Goal: Information Seeking & Learning: Learn about a topic

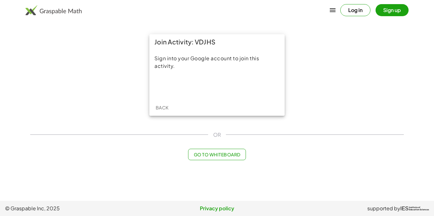
click at [219, 63] on div "Sign into your Google account to join this activity." at bounding box center [216, 62] width 125 height 15
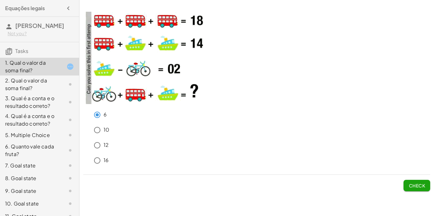
click at [409, 183] on span "Check" at bounding box center [416, 186] width 17 height 6
click at [418, 183] on span "Check" at bounding box center [416, 186] width 17 height 6
click at [413, 183] on span "Check" at bounding box center [416, 186] width 17 height 6
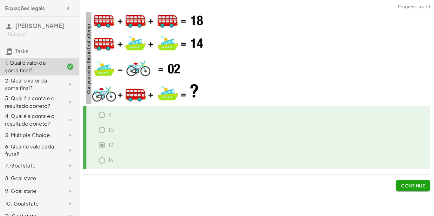
click at [414, 183] on span "Continue" at bounding box center [413, 186] width 24 height 6
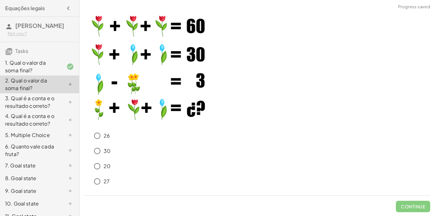
click at [159, 38] on img at bounding box center [146, 65] width 127 height 120
click at [410, 207] on span "Check" at bounding box center [416, 207] width 17 height 6
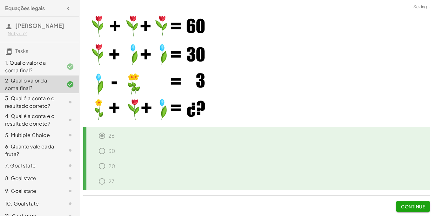
click at [50, 61] on div "1. Qual o valor da soma final?" at bounding box center [30, 66] width 51 height 15
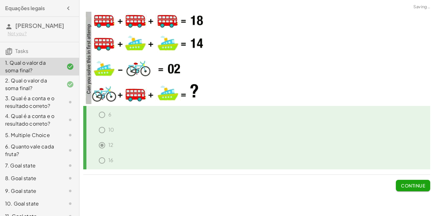
click at [54, 102] on div "3. Qual é a conta e o resultado correto?" at bounding box center [30, 102] width 51 height 15
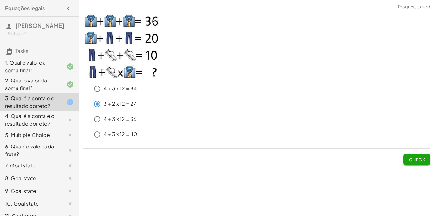
click at [417, 159] on span "Check" at bounding box center [416, 160] width 17 height 6
click at [421, 154] on button "Check" at bounding box center [416, 159] width 27 height 11
click at [420, 159] on span "Check" at bounding box center [416, 160] width 17 height 6
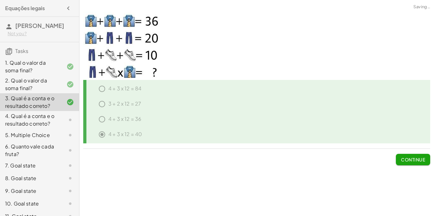
click at [43, 120] on div "4. Qual é a conta e o resultado correto?" at bounding box center [30, 119] width 51 height 15
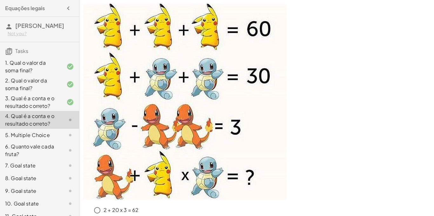
click at [183, 37] on img at bounding box center [184, 102] width 203 height 196
click at [53, 80] on div "2. Qual o valor da soma final?" at bounding box center [30, 84] width 51 height 15
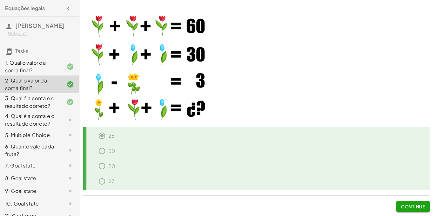
click at [36, 116] on div "4. Qual é a conta e o resultado correto?" at bounding box center [30, 119] width 51 height 15
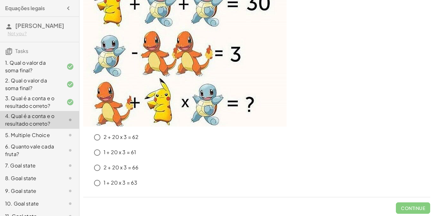
scroll to position [75, 0]
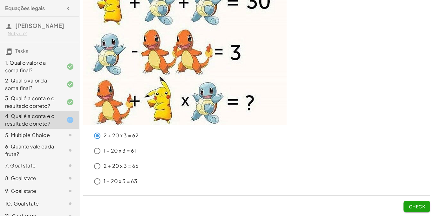
click at [417, 208] on span "Check" at bounding box center [416, 207] width 17 height 6
click at [417, 206] on span "Check" at bounding box center [416, 207] width 17 height 6
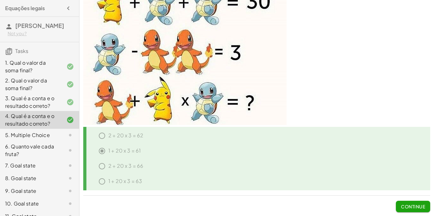
click at [63, 134] on div at bounding box center [65, 135] width 18 height 8
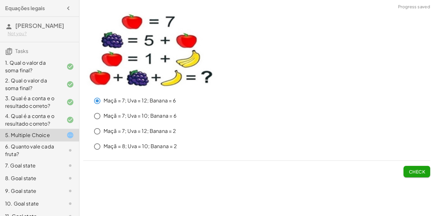
click at [421, 174] on span "Check" at bounding box center [416, 172] width 17 height 6
click at [423, 173] on span "Check" at bounding box center [416, 172] width 17 height 6
click at [409, 169] on span "Check" at bounding box center [416, 172] width 17 height 6
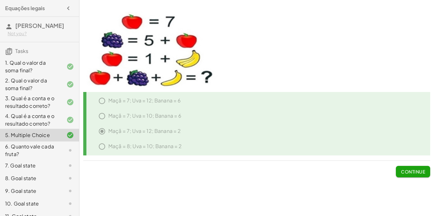
click at [27, 145] on div "6. Quanto vale cada fruta?" at bounding box center [30, 150] width 51 height 15
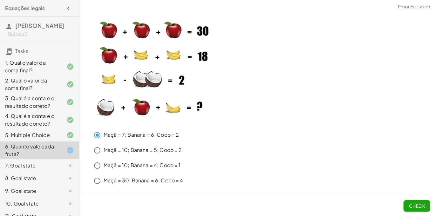
click at [415, 203] on span "Check" at bounding box center [416, 206] width 17 height 6
click at [422, 202] on button "Check" at bounding box center [416, 205] width 27 height 11
click at [421, 200] on button "Check" at bounding box center [416, 205] width 27 height 11
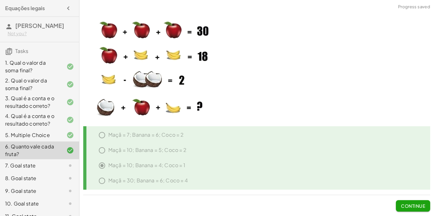
click at [51, 67] on div "1. Qual o valor da soma final?" at bounding box center [30, 66] width 51 height 15
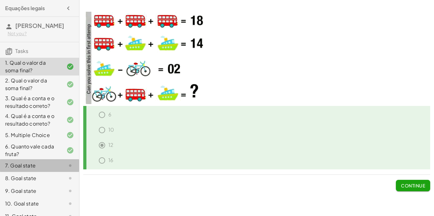
click at [54, 162] on div "7. Goal state" at bounding box center [39, 165] width 79 height 13
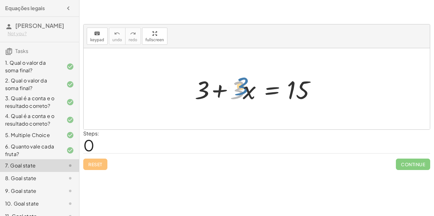
drag, startPoint x: 237, startPoint y: 88, endPoint x: 285, endPoint y: 62, distance: 54.2
click at [285, 62] on div "· 3 + 3 + · 3 · x = 15" at bounding box center [256, 88] width 346 height 81
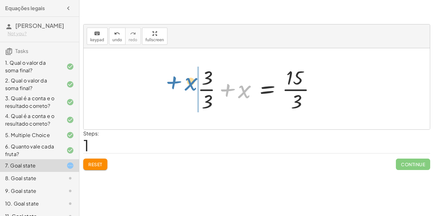
drag, startPoint x: 243, startPoint y: 92, endPoint x: 189, endPoint y: 85, distance: 54.4
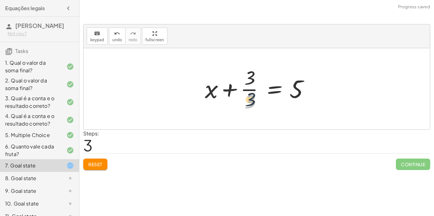
drag, startPoint x: 252, startPoint y: 101, endPoint x: 253, endPoint y: 90, distance: 11.4
click at [253, 90] on div at bounding box center [259, 88] width 115 height 49
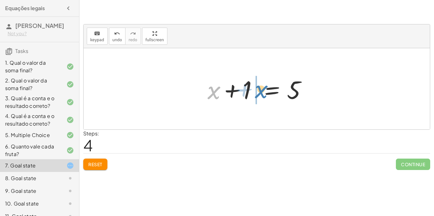
drag, startPoint x: 215, startPoint y: 91, endPoint x: 263, endPoint y: 90, distance: 47.6
click at [263, 90] on div at bounding box center [258, 89] width 109 height 33
click at [102, 164] on span "Reset" at bounding box center [95, 165] width 14 height 6
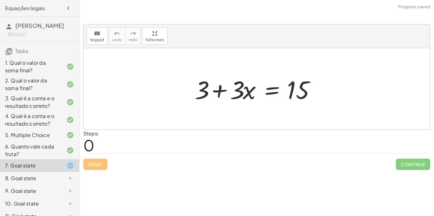
click at [102, 164] on div "Reset Continue" at bounding box center [256, 161] width 347 height 17
click at [65, 180] on div at bounding box center [65, 179] width 18 height 8
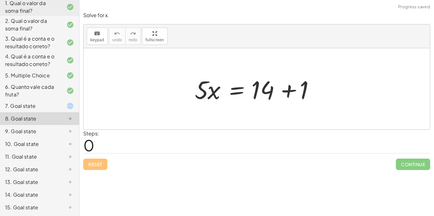
scroll to position [73, 0]
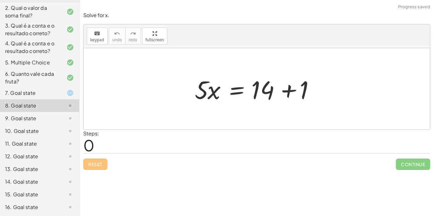
click at [57, 119] on div at bounding box center [65, 119] width 18 height 8
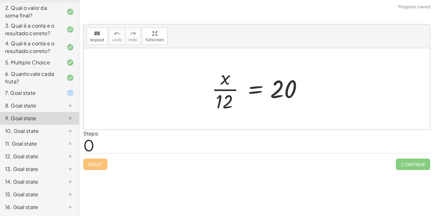
click at [54, 130] on div "10. Goal state" at bounding box center [30, 131] width 51 height 8
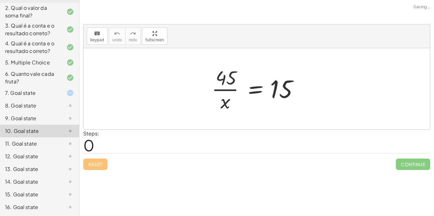
click at [54, 141] on div "11. Goal state" at bounding box center [30, 144] width 51 height 8
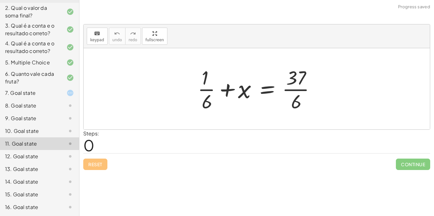
click at [57, 154] on div at bounding box center [65, 157] width 18 height 8
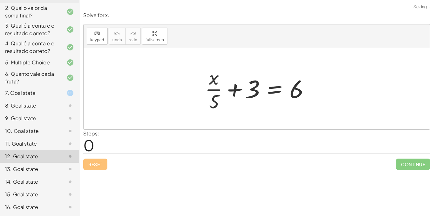
click at [73, 89] on div "7. Goal state" at bounding box center [39, 93] width 79 height 13
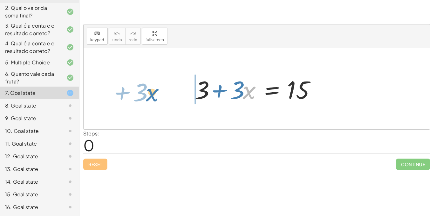
drag, startPoint x: 247, startPoint y: 90, endPoint x: 150, endPoint y: 93, distance: 96.8
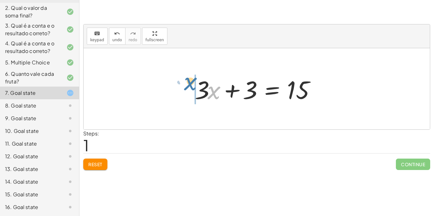
drag, startPoint x: 213, startPoint y: 93, endPoint x: 189, endPoint y: 82, distance: 26.1
drag, startPoint x: 196, startPoint y: 90, endPoint x: 205, endPoint y: 71, distance: 20.2
click at [205, 71] on div "+ 3 + · 3 · x = 15 + · 3 · x + 3 = 15 · x + 3 + · 3 · x = 15" at bounding box center [256, 89] width 143 height 36
drag, startPoint x: 214, startPoint y: 93, endPoint x: 232, endPoint y: 46, distance: 50.2
click at [223, 80] on div at bounding box center [258, 89] width 135 height 33
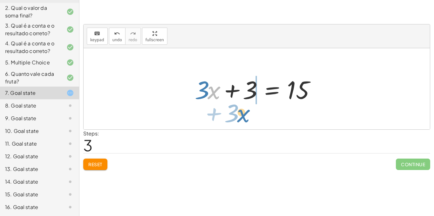
drag, startPoint x: 214, startPoint y: 91, endPoint x: 247, endPoint y: 116, distance: 41.4
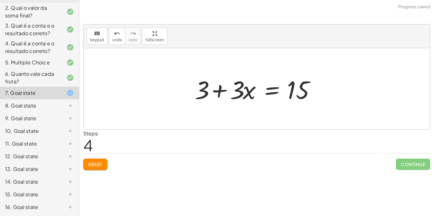
click at [240, 89] on div at bounding box center [258, 89] width 135 height 33
drag, startPoint x: 298, startPoint y: 93, endPoint x: 334, endPoint y: 108, distance: 39.0
drag, startPoint x: 294, startPoint y: 96, endPoint x: 262, endPoint y: 91, distance: 31.5
click at [262, 91] on div at bounding box center [258, 89] width 135 height 33
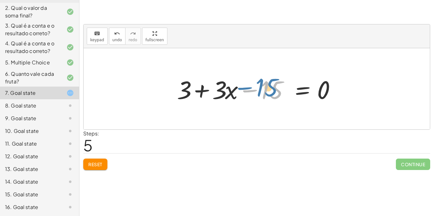
drag, startPoint x: 249, startPoint y: 93, endPoint x: 220, endPoint y: 94, distance: 29.2
click at [220, 94] on div at bounding box center [259, 89] width 170 height 33
click at [271, 90] on div at bounding box center [259, 89] width 170 height 33
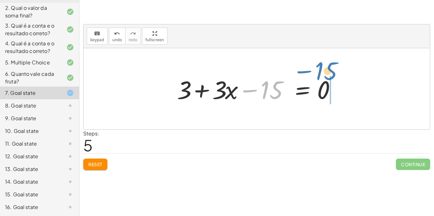
drag, startPoint x: 264, startPoint y: 94, endPoint x: 320, endPoint y: 75, distance: 58.4
click at [320, 75] on div at bounding box center [259, 89] width 170 height 33
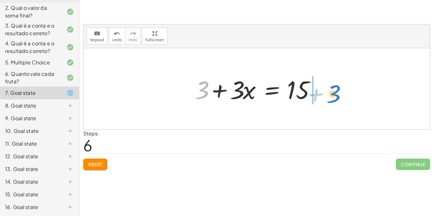
drag, startPoint x: 199, startPoint y: 87, endPoint x: 330, endPoint y: 91, distance: 131.1
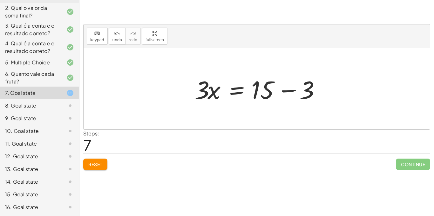
click at [308, 87] on div at bounding box center [258, 89] width 135 height 33
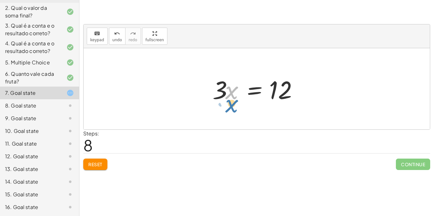
drag, startPoint x: 229, startPoint y: 93, endPoint x: 230, endPoint y: 105, distance: 12.4
drag, startPoint x: 221, startPoint y: 96, endPoint x: 181, endPoint y: 96, distance: 40.3
click at [181, 96] on div "+ 3 + · 3 · x = 15 + · 3 · x + 3 = 15 + · x · 3 + 3 = 15 + · 3 · x + 3 = 15 + 3…" at bounding box center [256, 88] width 346 height 81
click at [221, 95] on div at bounding box center [258, 89] width 99 height 33
drag, startPoint x: 220, startPoint y: 94, endPoint x: 315, endPoint y: 90, distance: 94.3
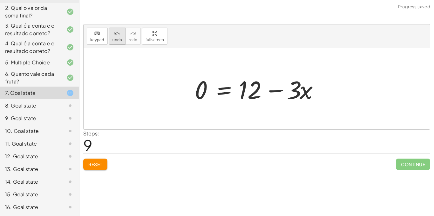
click at [117, 36] on icon "undo" at bounding box center [117, 34] width 6 height 8
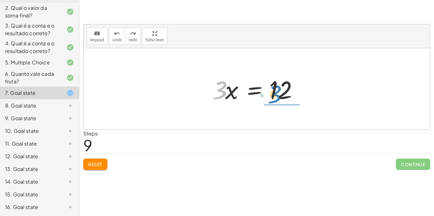
drag, startPoint x: 220, startPoint y: 90, endPoint x: 274, endPoint y: 95, distance: 54.1
click at [274, 95] on div at bounding box center [258, 89] width 99 height 33
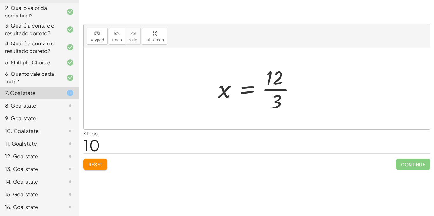
click at [226, 92] on div at bounding box center [259, 88] width 89 height 49
click at [227, 90] on div at bounding box center [259, 88] width 89 height 49
drag, startPoint x: 244, startPoint y: 93, endPoint x: 243, endPoint y: 98, distance: 5.2
click at [243, 98] on div at bounding box center [259, 88] width 89 height 49
click at [250, 91] on div at bounding box center [259, 88] width 89 height 49
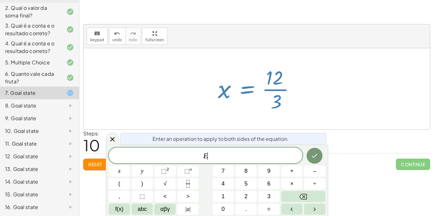
scroll to position [0, 0]
click at [277, 90] on div at bounding box center [259, 88] width 89 height 49
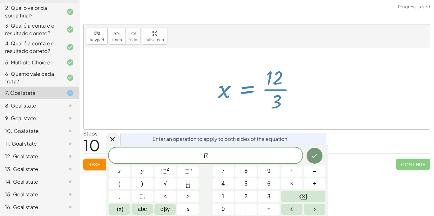
click at [287, 90] on div at bounding box center [259, 88] width 89 height 49
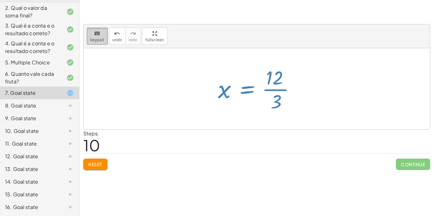
click at [95, 30] on icon "keyboard" at bounding box center [97, 34] width 6 height 8
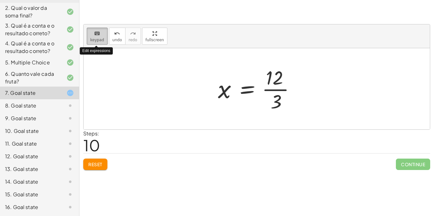
click at [100, 38] on span "keypad" at bounding box center [97, 40] width 14 height 4
click at [269, 89] on div at bounding box center [259, 88] width 89 height 49
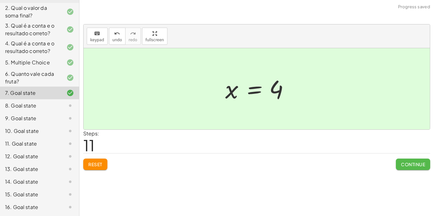
click at [409, 162] on span "Continue" at bounding box center [413, 165] width 24 height 6
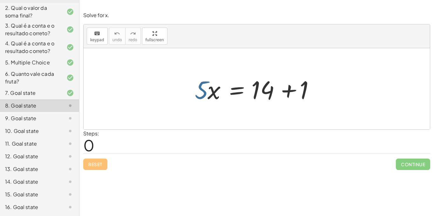
click at [201, 94] on div at bounding box center [258, 89] width 135 height 33
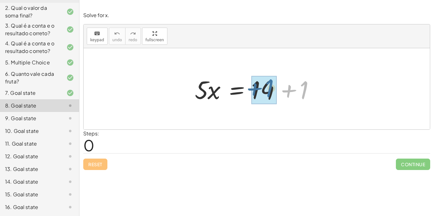
drag, startPoint x: 301, startPoint y: 90, endPoint x: 265, endPoint y: 89, distance: 35.9
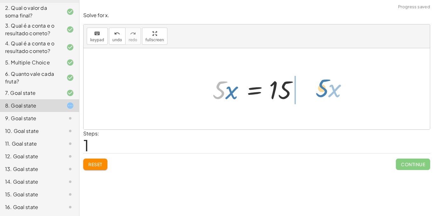
drag, startPoint x: 218, startPoint y: 92, endPoint x: 321, endPoint y: 90, distance: 102.8
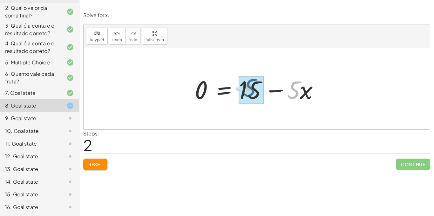
drag, startPoint x: 293, startPoint y: 90, endPoint x: 247, endPoint y: 87, distance: 45.8
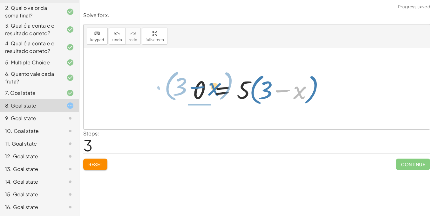
drag, startPoint x: 296, startPoint y: 95, endPoint x: 211, endPoint y: 91, distance: 85.8
click at [211, 91] on div at bounding box center [258, 89] width 139 height 36
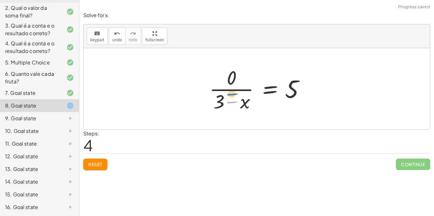
drag, startPoint x: 232, startPoint y: 99, endPoint x: 232, endPoint y: 82, distance: 17.1
click at [232, 82] on div at bounding box center [259, 88] width 106 height 49
drag, startPoint x: 220, startPoint y: 97, endPoint x: 223, endPoint y: 86, distance: 11.6
click at [223, 86] on div at bounding box center [259, 88] width 106 height 49
drag, startPoint x: 218, startPoint y: 103, endPoint x: 232, endPoint y: 77, distance: 28.9
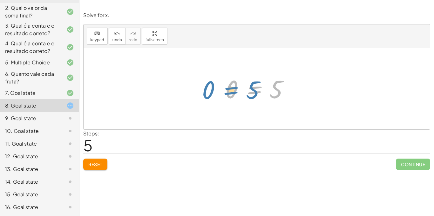
drag, startPoint x: 254, startPoint y: 92, endPoint x: 231, endPoint y: 92, distance: 22.9
click at [231, 92] on div at bounding box center [259, 88] width 74 height 31
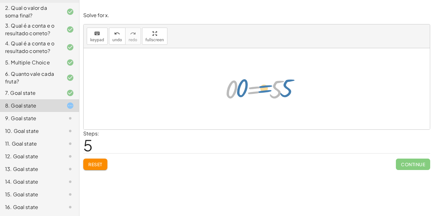
drag, startPoint x: 256, startPoint y: 87, endPoint x: 267, endPoint y: 86, distance: 11.2
click at [267, 86] on div at bounding box center [259, 88] width 74 height 31
drag, startPoint x: 231, startPoint y: 90, endPoint x: 277, endPoint y: 88, distance: 46.4
click at [277, 88] on div at bounding box center [259, 88] width 74 height 31
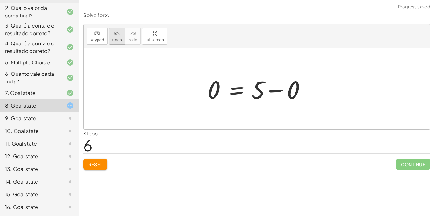
click at [118, 39] on span "undo" at bounding box center [117, 40] width 10 height 4
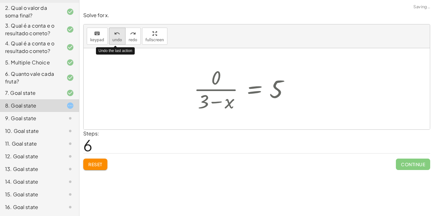
click at [118, 39] on span "undo" at bounding box center [117, 40] width 10 height 4
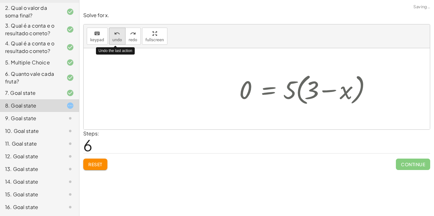
click at [118, 39] on span "undo" at bounding box center [117, 40] width 10 height 4
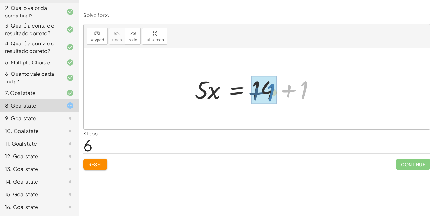
drag, startPoint x: 304, startPoint y: 91, endPoint x: 270, endPoint y: 94, distance: 34.4
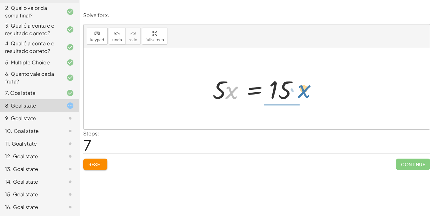
drag, startPoint x: 232, startPoint y: 91, endPoint x: 306, endPoint y: 90, distance: 73.6
click at [306, 90] on div at bounding box center [258, 89] width 99 height 33
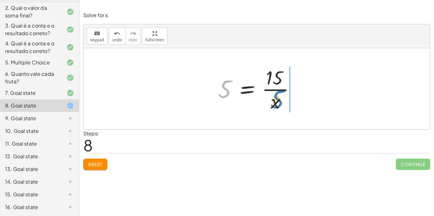
drag, startPoint x: 223, startPoint y: 92, endPoint x: 276, endPoint y: 104, distance: 55.0
click at [276, 104] on div at bounding box center [259, 88] width 89 height 49
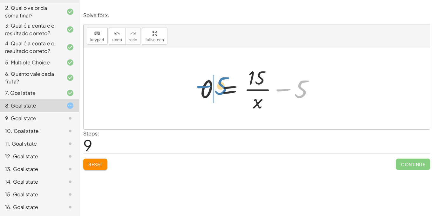
drag, startPoint x: 301, startPoint y: 96, endPoint x: 216, endPoint y: 93, distance: 85.4
click at [216, 93] on div at bounding box center [259, 88] width 124 height 49
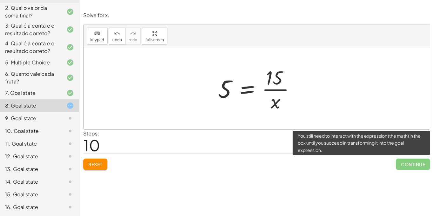
click at [401, 159] on span "Continue" at bounding box center [412, 164] width 34 height 11
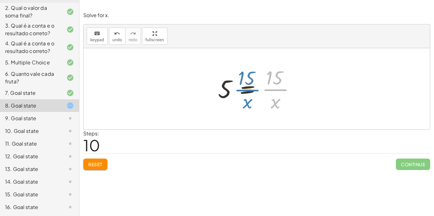
drag, startPoint x: 281, startPoint y: 89, endPoint x: 246, endPoint y: 90, distance: 34.9
click at [246, 90] on div at bounding box center [259, 88] width 89 height 49
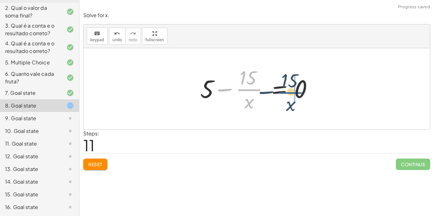
drag, startPoint x: 247, startPoint y: 90, endPoint x: 300, endPoint y: 93, distance: 53.4
click at [300, 93] on div at bounding box center [259, 88] width 124 height 49
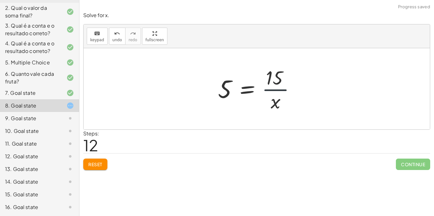
click at [271, 91] on div at bounding box center [259, 88] width 89 height 49
drag, startPoint x: 271, startPoint y: 90, endPoint x: 265, endPoint y: 91, distance: 5.4
click at [265, 91] on div at bounding box center [259, 88] width 89 height 49
drag, startPoint x: 223, startPoint y: 90, endPoint x: 277, endPoint y: 80, distance: 55.4
click at [277, 80] on div at bounding box center [259, 88] width 89 height 49
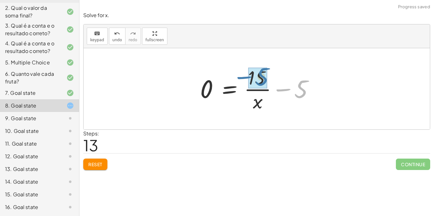
drag, startPoint x: 301, startPoint y: 91, endPoint x: 261, endPoint y: 79, distance: 42.0
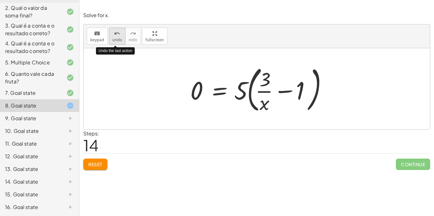
click at [114, 34] on icon "undo" at bounding box center [117, 34] width 6 height 8
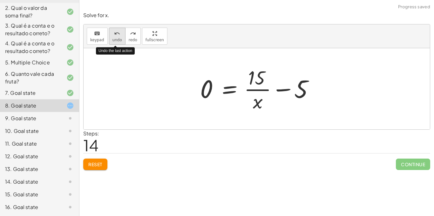
click at [114, 34] on icon "undo" at bounding box center [117, 34] width 6 height 8
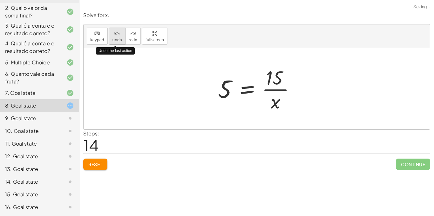
click at [114, 34] on icon "undo" at bounding box center [117, 34] width 6 height 8
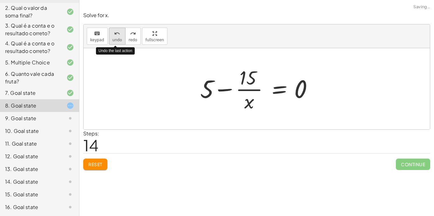
click at [114, 34] on icon "undo" at bounding box center [117, 34] width 6 height 8
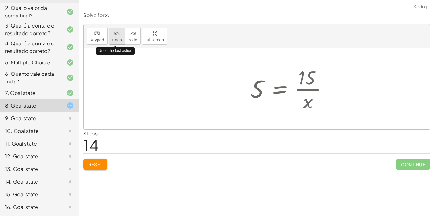
click at [114, 34] on icon "undo" at bounding box center [117, 34] width 6 height 8
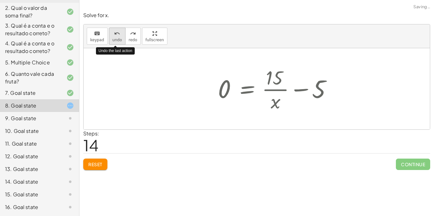
click at [114, 34] on icon "undo" at bounding box center [117, 34] width 6 height 8
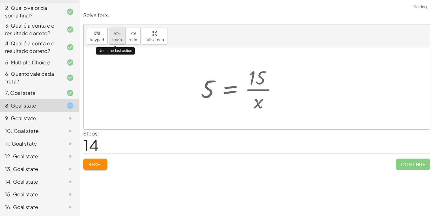
click at [114, 34] on icon "undo" at bounding box center [117, 34] width 6 height 8
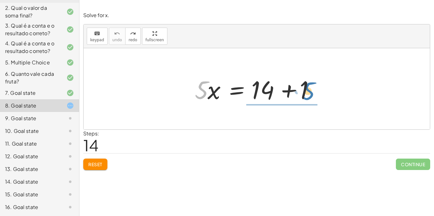
drag, startPoint x: 199, startPoint y: 88, endPoint x: 305, endPoint y: 89, distance: 106.0
click at [305, 89] on div at bounding box center [258, 89] width 135 height 33
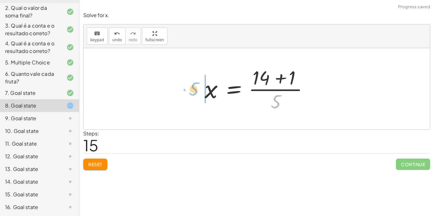
drag, startPoint x: 275, startPoint y: 99, endPoint x: 192, endPoint y: 86, distance: 83.8
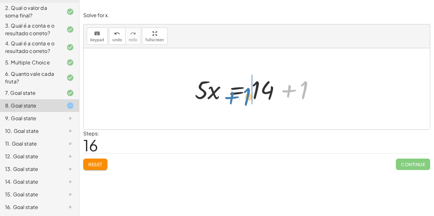
drag, startPoint x: 289, startPoint y: 91, endPoint x: 231, endPoint y: 97, distance: 58.5
click at [231, 97] on div at bounding box center [258, 89] width 135 height 33
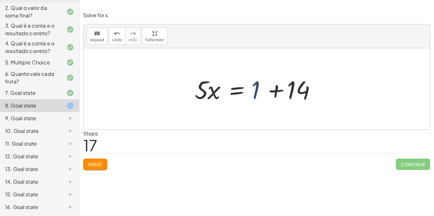
click at [257, 86] on div at bounding box center [258, 89] width 135 height 33
click at [276, 89] on div at bounding box center [258, 89] width 135 height 33
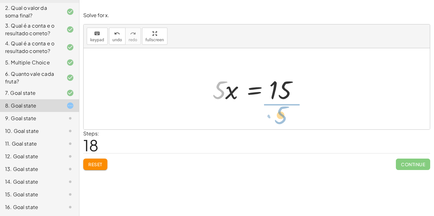
drag, startPoint x: 217, startPoint y: 90, endPoint x: 279, endPoint y: 115, distance: 66.8
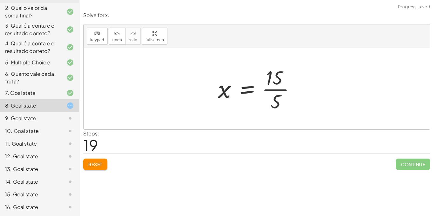
click at [275, 88] on div at bounding box center [259, 88] width 89 height 49
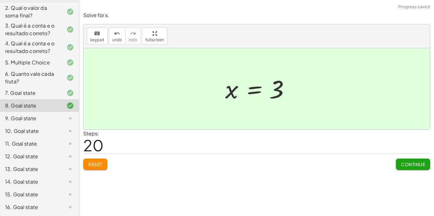
click at [402, 163] on span "Continue" at bounding box center [413, 165] width 24 height 6
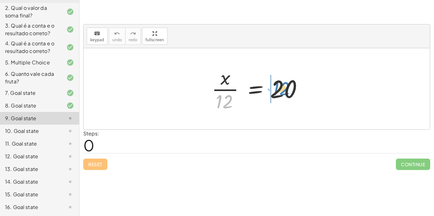
drag, startPoint x: 223, startPoint y: 103, endPoint x: 281, endPoint y: 91, distance: 58.7
click at [281, 91] on div at bounding box center [258, 88] width 101 height 49
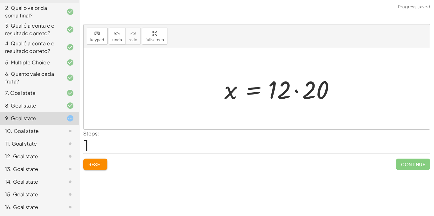
click at [281, 91] on div at bounding box center [281, 89] width 121 height 33
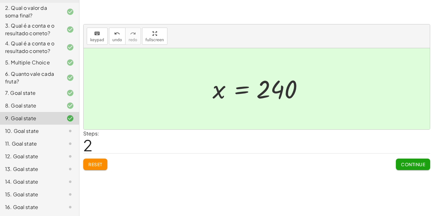
click at [415, 164] on span "Continue" at bounding box center [413, 165] width 24 height 6
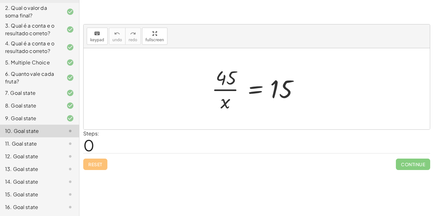
click at [308, 102] on div at bounding box center [258, 88] width 101 height 49
drag, startPoint x: 228, startPoint y: 81, endPoint x: 310, endPoint y: 112, distance: 88.7
click at [310, 112] on div "· 45 · 45 · x = 15" at bounding box center [256, 89] width 109 height 52
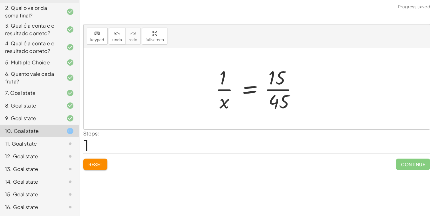
click at [279, 89] on div at bounding box center [259, 88] width 94 height 49
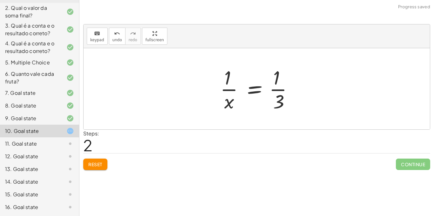
click at [278, 100] on div at bounding box center [259, 88] width 84 height 49
drag, startPoint x: 280, startPoint y: 100, endPoint x: 229, endPoint y: 98, distance: 50.2
click at [229, 98] on div at bounding box center [259, 88] width 84 height 49
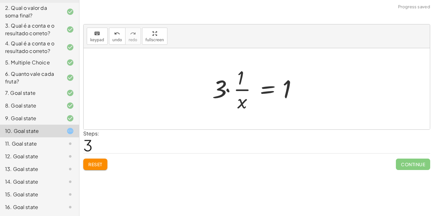
click at [238, 90] on div at bounding box center [259, 88] width 100 height 49
click at [226, 88] on div at bounding box center [259, 88] width 100 height 49
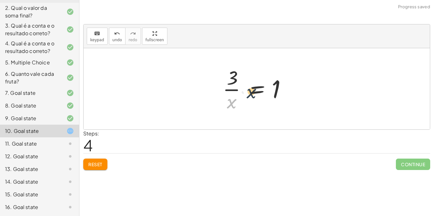
drag, startPoint x: 231, startPoint y: 102, endPoint x: 266, endPoint y: 84, distance: 39.5
click at [266, 84] on div at bounding box center [258, 88] width 79 height 49
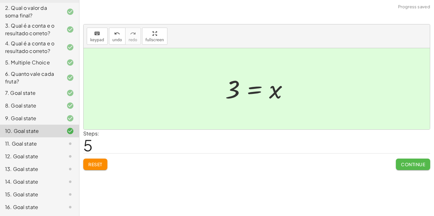
click at [408, 163] on span "Continue" at bounding box center [413, 165] width 24 height 6
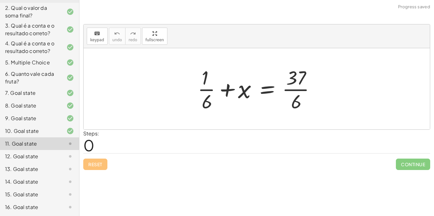
click at [296, 90] on div at bounding box center [258, 88] width 129 height 49
click at [202, 89] on div at bounding box center [258, 88] width 129 height 49
click at [225, 89] on div at bounding box center [258, 88] width 129 height 49
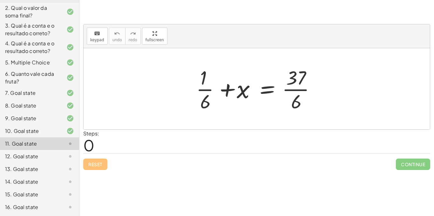
click at [225, 89] on div at bounding box center [258, 88] width 129 height 49
click at [225, 89] on div at bounding box center [252, 88] width 144 height 49
click at [227, 90] on div at bounding box center [258, 88] width 129 height 49
click at [227, 90] on div at bounding box center [252, 88] width 144 height 49
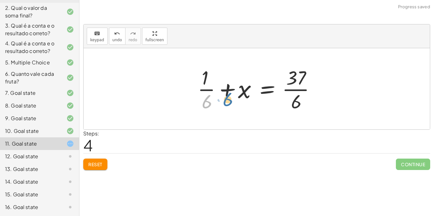
drag, startPoint x: 205, startPoint y: 101, endPoint x: 226, endPoint y: 98, distance: 21.4
click at [226, 98] on div at bounding box center [258, 88] width 129 height 49
drag, startPoint x: 297, startPoint y: 99, endPoint x: 207, endPoint y: 75, distance: 93.3
click at [207, 75] on div at bounding box center [258, 88] width 129 height 49
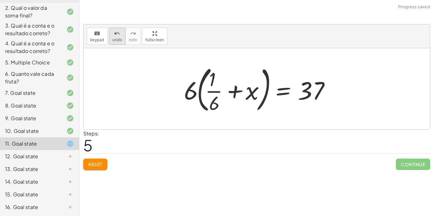
click at [117, 31] on icon "undo" at bounding box center [117, 34] width 6 height 8
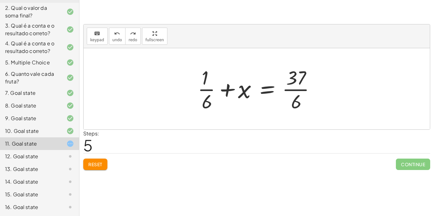
click at [9, 45] on div "4. Qual é a conta e o resultado correto?" at bounding box center [30, 47] width 51 height 15
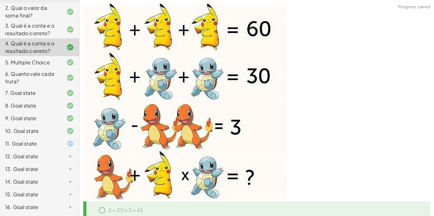
click at [62, 118] on div at bounding box center [65, 119] width 18 height 8
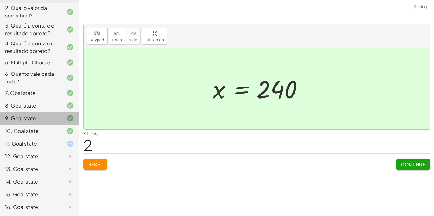
click at [62, 118] on div at bounding box center [65, 119] width 18 height 8
click at [48, 129] on div "10. Goal state" at bounding box center [30, 131] width 51 height 8
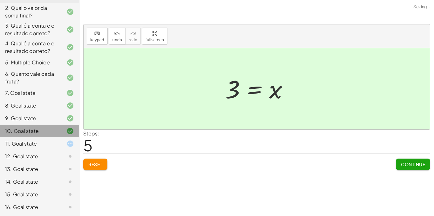
click at [48, 129] on div "10. Goal state" at bounding box center [30, 131] width 51 height 8
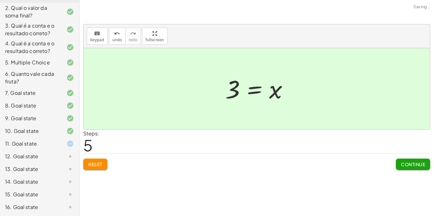
click at [37, 144] on div "11. Goal state" at bounding box center [30, 144] width 51 height 8
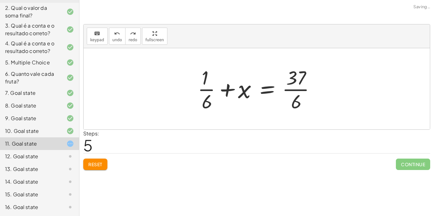
click at [20, 129] on div "10. Goal state" at bounding box center [30, 131] width 51 height 8
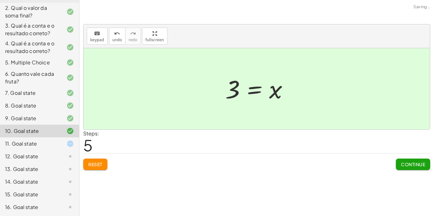
click at [27, 139] on div "11. Goal state" at bounding box center [39, 143] width 79 height 13
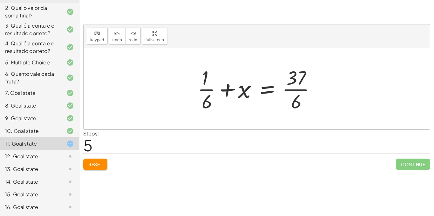
click at [206, 79] on div at bounding box center [258, 88] width 129 height 49
click at [207, 88] on div at bounding box center [258, 88] width 129 height 49
drag, startPoint x: 231, startPoint y: 89, endPoint x: 338, endPoint y: 90, distance: 107.6
click at [338, 90] on div "+ · 1 · 6 + x = · 37 · 6 + · 1 · 6 + · 6 · x · 6 = · 37 · 6 + · 1 · 6 + x = · 3…" at bounding box center [256, 88] width 346 height 81
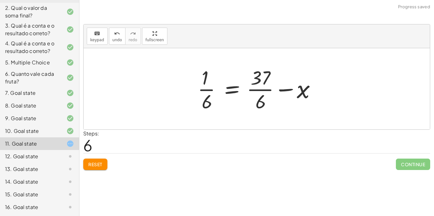
click at [207, 89] on div at bounding box center [258, 88] width 129 height 49
click at [229, 90] on div at bounding box center [258, 88] width 129 height 49
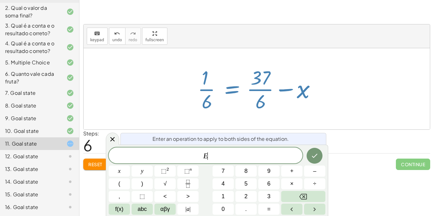
scroll to position [1, 0]
click at [169, 59] on div at bounding box center [256, 88] width 346 height 81
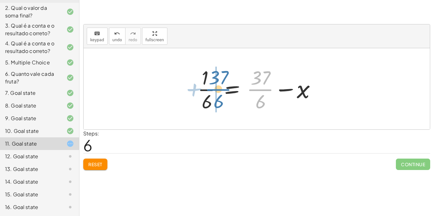
drag, startPoint x: 261, startPoint y: 89, endPoint x: 218, endPoint y: 89, distance: 42.8
click at [218, 89] on div at bounding box center [258, 88] width 129 height 49
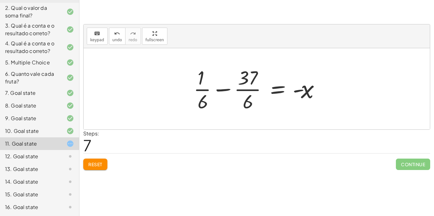
click at [225, 86] on div at bounding box center [258, 88] width 137 height 49
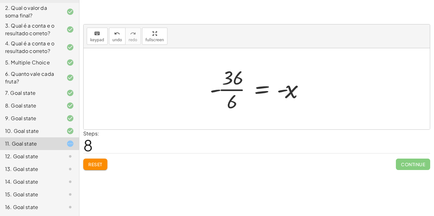
click at [232, 87] on div at bounding box center [258, 88] width 105 height 49
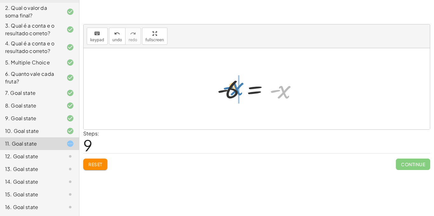
drag, startPoint x: 285, startPoint y: 94, endPoint x: 238, endPoint y: 90, distance: 47.1
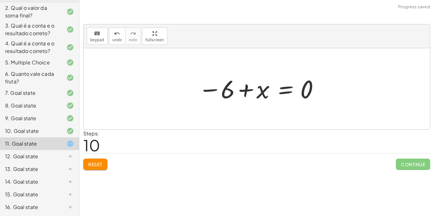
click at [246, 90] on div at bounding box center [259, 88] width 128 height 31
drag, startPoint x: 262, startPoint y: 93, endPoint x: 301, endPoint y: 92, distance: 39.0
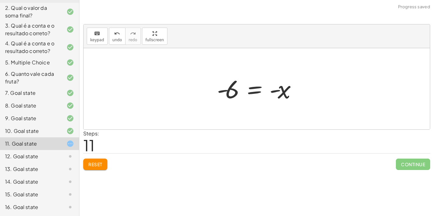
click at [229, 91] on div at bounding box center [259, 88] width 91 height 31
drag, startPoint x: 231, startPoint y: 93, endPoint x: 308, endPoint y: 88, distance: 76.7
click at [308, 88] on div "+ · 1 · 6 + x = · 37 · 6 + · 1 · 6 + · 6 · x · 6 = · 37 · 6 + · 1 · 6 + x = · 3…" at bounding box center [256, 88] width 346 height 81
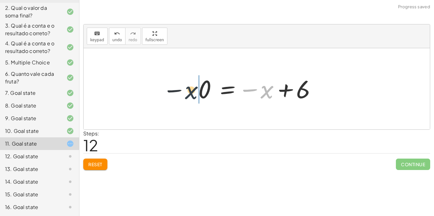
drag, startPoint x: 269, startPoint y: 95, endPoint x: 176, endPoint y: 95, distance: 93.3
click at [176, 95] on div "+ · 1 · 6 + x = · 37 · 6 + · 1 · 6 + · 6 · x · 6 = · 37 · 6 + · 1 · 6 + x = · 3…" at bounding box center [256, 88] width 346 height 81
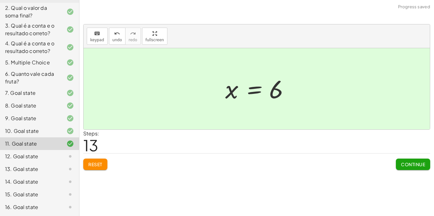
click at [409, 163] on span "Continue" at bounding box center [413, 165] width 24 height 6
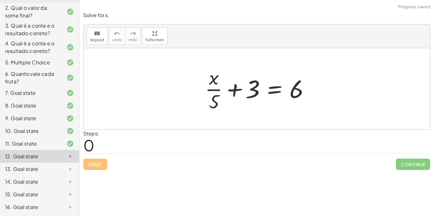
click at [211, 90] on div at bounding box center [259, 88] width 115 height 49
click at [236, 88] on div at bounding box center [259, 88] width 115 height 49
click at [234, 89] on div at bounding box center [259, 88] width 115 height 49
click at [269, 90] on div at bounding box center [259, 88] width 115 height 49
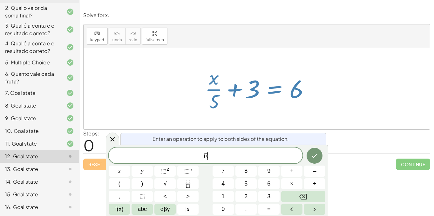
scroll to position [1, 0]
click at [347, 116] on div at bounding box center [256, 88] width 346 height 81
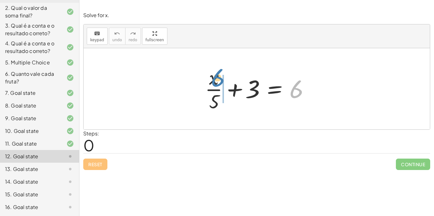
drag, startPoint x: 299, startPoint y: 92, endPoint x: 216, endPoint y: 82, distance: 83.5
click at [216, 82] on div at bounding box center [259, 88] width 115 height 49
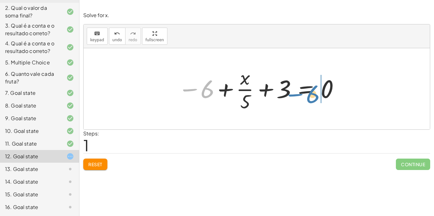
drag, startPoint x: 210, startPoint y: 90, endPoint x: 326, endPoint y: 95, distance: 116.6
click at [326, 95] on div at bounding box center [259, 88] width 168 height 49
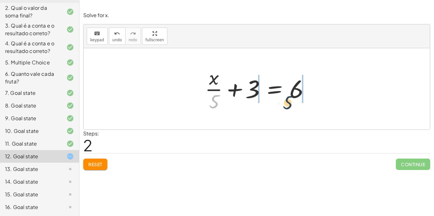
drag, startPoint x: 214, startPoint y: 99, endPoint x: 297, endPoint y: 100, distance: 83.2
click at [297, 100] on div at bounding box center [259, 88] width 115 height 49
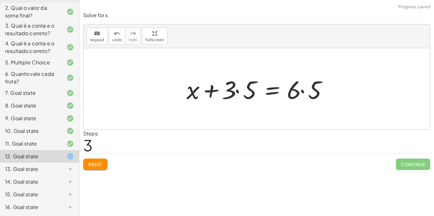
click at [235, 90] on div at bounding box center [258, 89] width 151 height 33
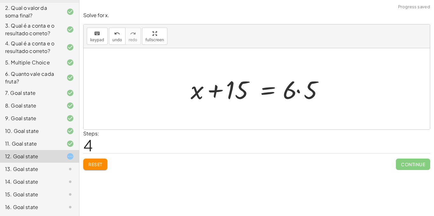
click at [298, 92] on div at bounding box center [258, 89] width 143 height 33
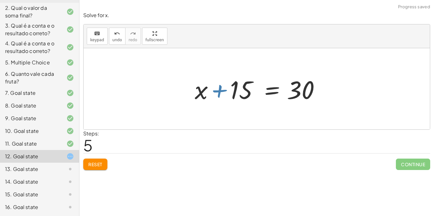
click at [216, 88] on div at bounding box center [258, 89] width 135 height 33
drag, startPoint x: 244, startPoint y: 91, endPoint x: 344, endPoint y: 93, distance: 99.7
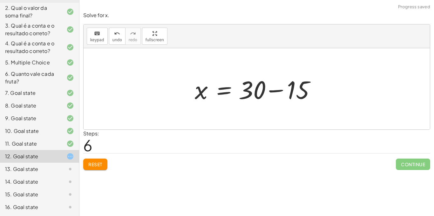
click at [276, 91] on div at bounding box center [258, 89] width 135 height 33
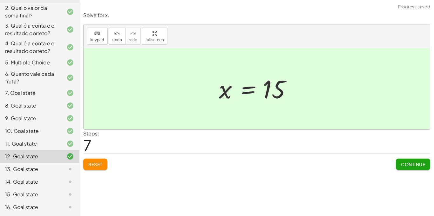
click at [322, 126] on div at bounding box center [256, 88] width 346 height 81
click at [408, 159] on button "Continue" at bounding box center [412, 164] width 34 height 11
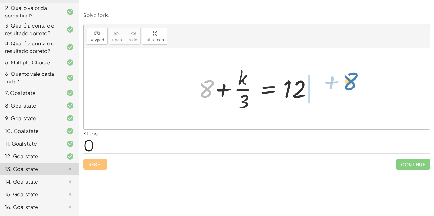
drag, startPoint x: 208, startPoint y: 86, endPoint x: 351, endPoint y: 78, distance: 143.1
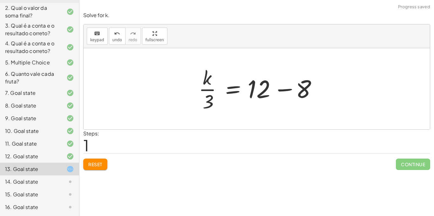
click at [284, 88] on div at bounding box center [258, 88] width 127 height 49
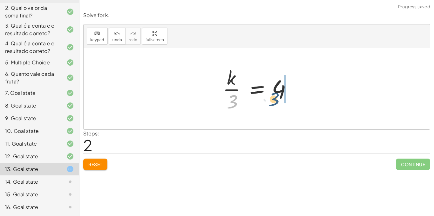
drag, startPoint x: 234, startPoint y: 100, endPoint x: 292, endPoint y: 97, distance: 58.5
click at [292, 97] on div at bounding box center [258, 88] width 79 height 49
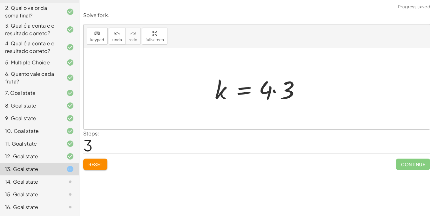
click at [274, 90] on div at bounding box center [258, 89] width 95 height 33
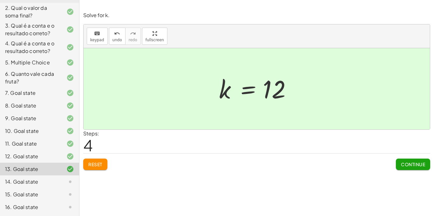
click at [411, 160] on button "Continue" at bounding box center [412, 164] width 34 height 11
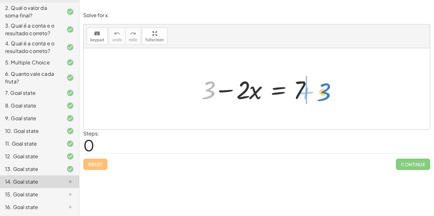
drag, startPoint x: 210, startPoint y: 90, endPoint x: 326, endPoint y: 92, distance: 115.9
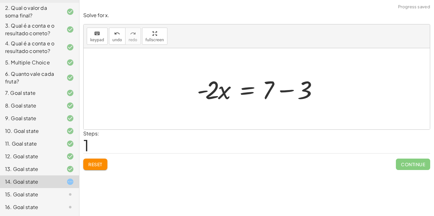
click at [288, 89] on div at bounding box center [259, 89] width 130 height 33
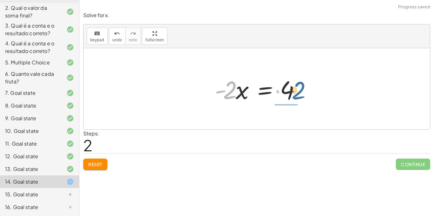
drag, startPoint x: 228, startPoint y: 95, endPoint x: 308, endPoint y: 94, distance: 80.3
click at [308, 94] on div "+ 3 − · 2 · x = 7 · - 2 · x = + 7 − 3 · - 2 · 2 · x = - 4" at bounding box center [256, 88] width 346 height 81
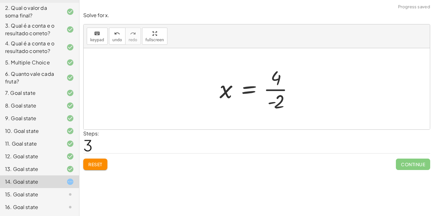
click at [276, 90] on div at bounding box center [258, 88] width 85 height 49
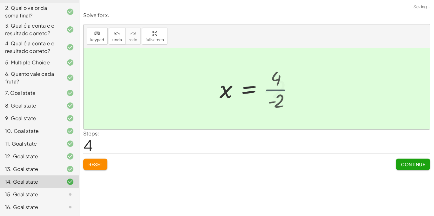
click at [276, 90] on div at bounding box center [257, 88] width 83 height 31
click at [408, 167] on span "Continue" at bounding box center [413, 165] width 24 height 6
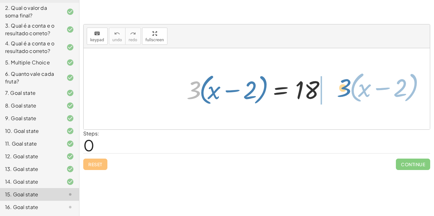
drag, startPoint x: 196, startPoint y: 88, endPoint x: 349, endPoint y: 86, distance: 153.0
click at [349, 86] on div "· 3 · ( + x − 2 ) · 3 · ( + x − 2 ) = 18" at bounding box center [256, 88] width 346 height 81
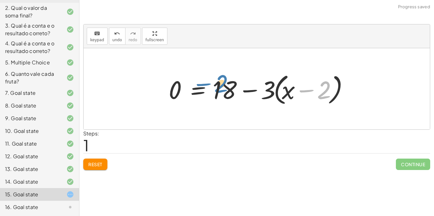
drag, startPoint x: 300, startPoint y: 90, endPoint x: 126, endPoint y: 76, distance: 173.8
click at [126, 76] on div "· 3 · ( + x − 2 ) = 18 − 2 · ( + x ) · 3 · ( + x − 2 ) = 18 0 + −" at bounding box center [256, 88] width 346 height 81
drag, startPoint x: 322, startPoint y: 96, endPoint x: 231, endPoint y: 86, distance: 91.9
click at [231, 86] on div at bounding box center [258, 89] width 187 height 36
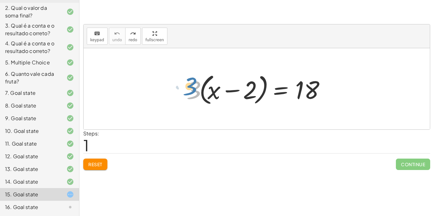
drag, startPoint x: 195, startPoint y: 87, endPoint x: 190, endPoint y: 79, distance: 8.7
click at [190, 79] on div at bounding box center [258, 89] width 151 height 36
drag, startPoint x: 194, startPoint y: 84, endPoint x: 229, endPoint y: 66, distance: 39.9
click at [229, 66] on div "· 3 · ( + x − 2 ) · 3 · ( + x − 2 ) = 18" at bounding box center [256, 88] width 346 height 81
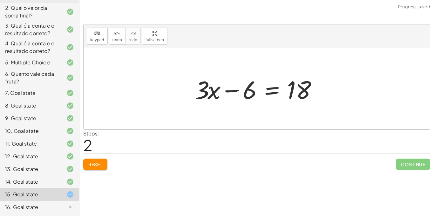
click at [235, 90] on div at bounding box center [258, 89] width 135 height 33
drag, startPoint x: 250, startPoint y: 88, endPoint x: 332, endPoint y: 86, distance: 81.3
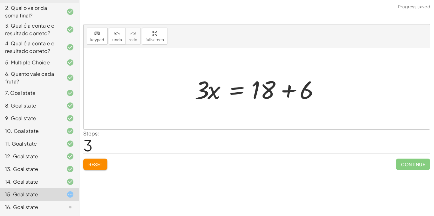
click at [290, 90] on div at bounding box center [258, 89] width 135 height 33
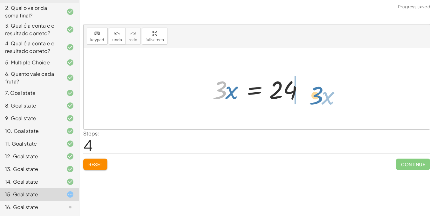
drag, startPoint x: 221, startPoint y: 89, endPoint x: 316, endPoint y: 93, distance: 95.0
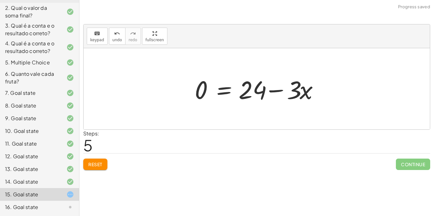
click at [275, 89] on div at bounding box center [258, 89] width 135 height 33
drag, startPoint x: 308, startPoint y: 93, endPoint x: 203, endPoint y: 89, distance: 104.2
click at [203, 89] on div at bounding box center [258, 89] width 135 height 33
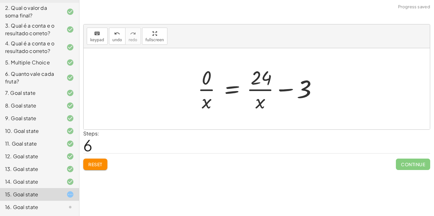
click at [286, 90] on div at bounding box center [258, 88] width 129 height 49
click at [118, 32] on icon "undo" at bounding box center [117, 34] width 6 height 8
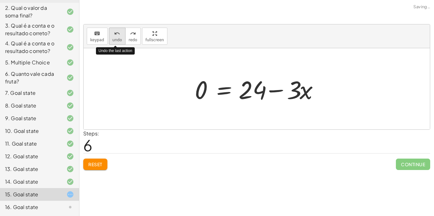
click at [118, 32] on icon "undo" at bounding box center [117, 34] width 6 height 8
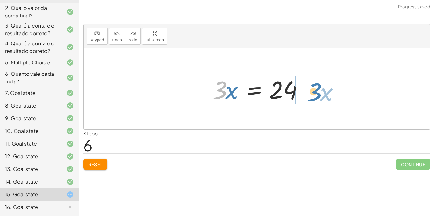
drag, startPoint x: 218, startPoint y: 86, endPoint x: 313, endPoint y: 88, distance: 94.6
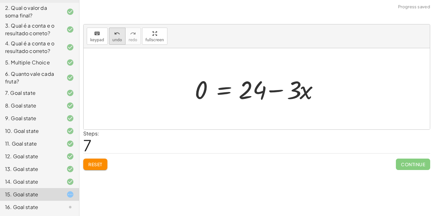
click at [113, 38] on span "undo" at bounding box center [117, 40] width 10 height 4
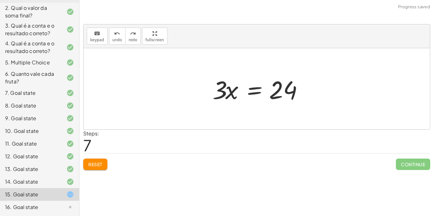
click at [251, 88] on div at bounding box center [258, 89] width 99 height 33
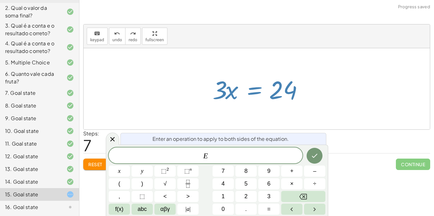
click at [251, 88] on div at bounding box center [258, 89] width 99 height 33
click at [323, 86] on div at bounding box center [256, 88] width 346 height 81
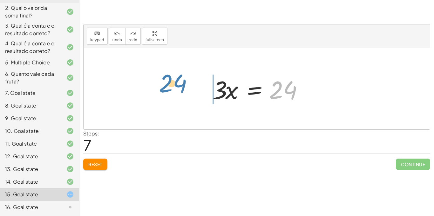
drag, startPoint x: 282, startPoint y: 85, endPoint x: 183, endPoint y: 83, distance: 98.7
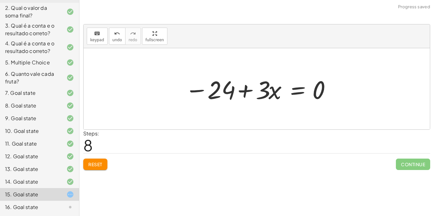
click at [202, 87] on div at bounding box center [258, 89] width 153 height 33
click at [243, 90] on div at bounding box center [258, 89] width 153 height 33
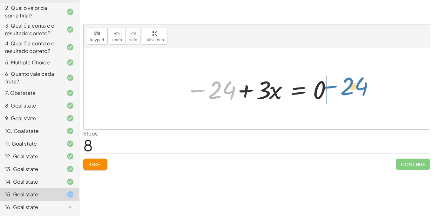
drag, startPoint x: 217, startPoint y: 93, endPoint x: 347, endPoint y: 89, distance: 130.2
click at [347, 89] on div "· 3 · ( + x − 2 ) = 18 + · 3 · x − · 3 · 2 = 18 + · 3 · x − 6 = 18 · 3 · x = + …" at bounding box center [256, 88] width 346 height 81
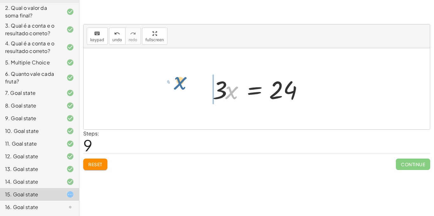
drag, startPoint x: 231, startPoint y: 94, endPoint x: 180, endPoint y: 84, distance: 52.3
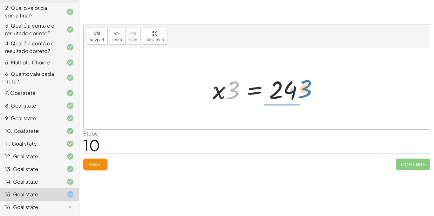
drag, startPoint x: 235, startPoint y: 90, endPoint x: 308, endPoint y: 90, distance: 72.4
click at [308, 90] on div at bounding box center [258, 89] width 99 height 33
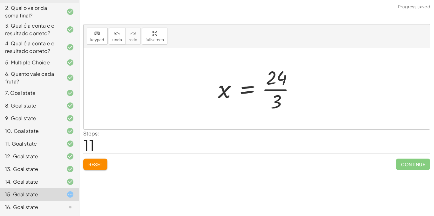
click at [276, 88] on div at bounding box center [259, 88] width 89 height 49
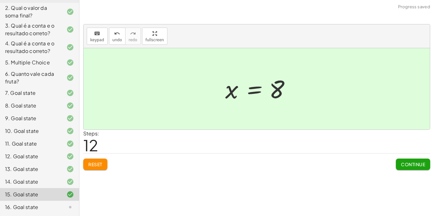
click at [419, 164] on span "Continue" at bounding box center [413, 165] width 24 height 6
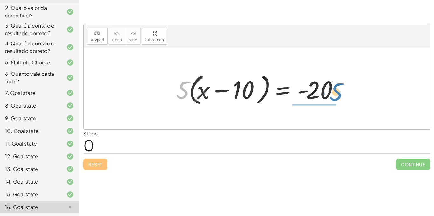
drag, startPoint x: 186, startPoint y: 99, endPoint x: 340, endPoint y: 101, distance: 153.3
click at [340, 101] on div at bounding box center [259, 89] width 173 height 36
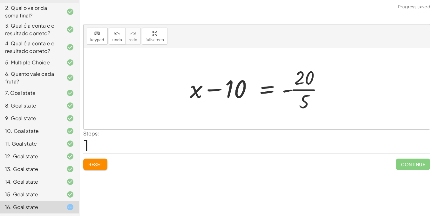
click at [304, 88] on div at bounding box center [258, 88] width 145 height 49
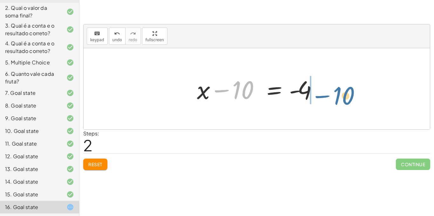
drag, startPoint x: 240, startPoint y: 91, endPoint x: 342, endPoint y: 97, distance: 102.0
click at [342, 97] on div "· 5 · ( + x − 10 ) = - 20 + x − 10 = - · 20 · 5 − 10 + x − 10 = - 4" at bounding box center [256, 88] width 346 height 81
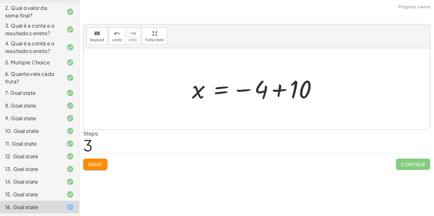
click at [276, 88] on div at bounding box center [259, 88] width 141 height 31
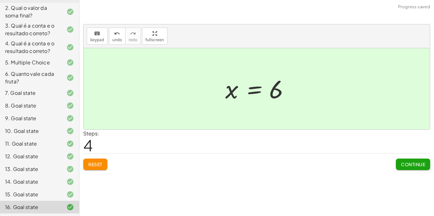
click at [412, 163] on span "Continue" at bounding box center [413, 165] width 24 height 6
